Goal: Information Seeking & Learning: Learn about a topic

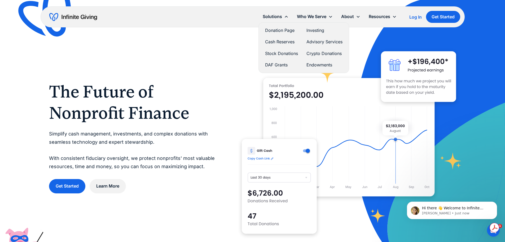
click at [278, 30] on link "Donation Page" at bounding box center [281, 30] width 33 height 7
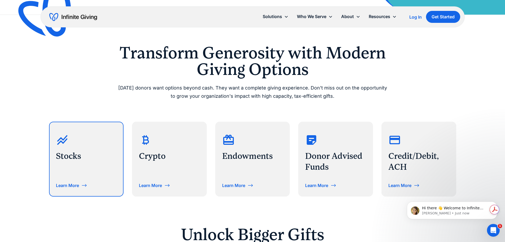
click at [76, 185] on div "Learn More" at bounding box center [67, 185] width 23 height 4
